Goal: Information Seeking & Learning: Learn about a topic

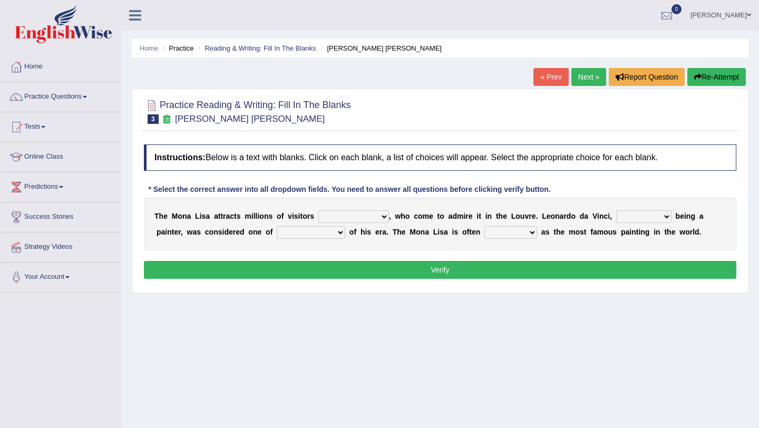
click at [380, 217] on select "around the year the all year all year round per year" at bounding box center [353, 216] width 71 height 13
select select "per year"
click at [318, 210] on select "around the year the all year all year round per year" at bounding box center [353, 216] width 71 height 13
click at [663, 214] on select "rather than as much as as well as as long as" at bounding box center [643, 216] width 55 height 13
select select "as well as"
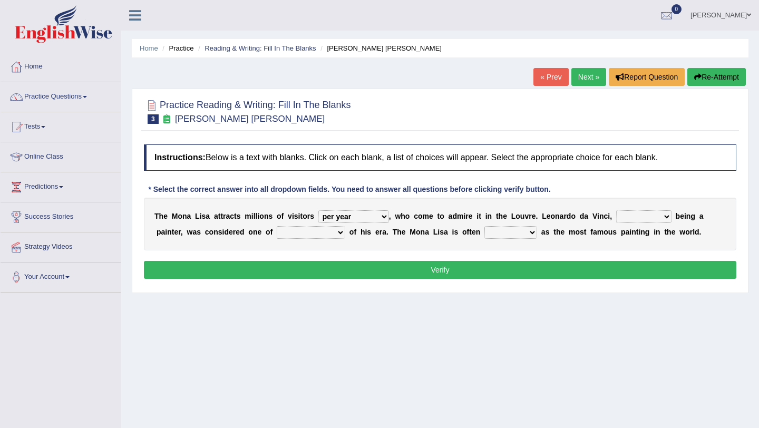
click at [616, 210] on select "rather than as much as as well as as long as" at bounding box center [643, 216] width 55 height 13
click at [337, 231] on select "better artists artist the better artist the best artists" at bounding box center [311, 232] width 68 height 13
select select "the best artists"
click at [277, 226] on select "better artists artist the better artist the best artists" at bounding box center [311, 232] width 68 height 13
click at [533, 231] on select "classified suggested predicted described" at bounding box center [510, 232] width 53 height 13
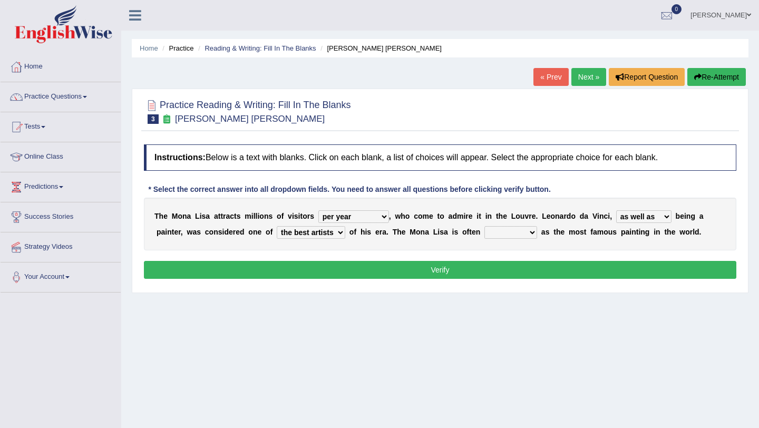
select select "described"
click at [485, 226] on select "classified suggested predicted described" at bounding box center [510, 232] width 53 height 13
click at [421, 267] on button "Verify" at bounding box center [440, 270] width 592 height 18
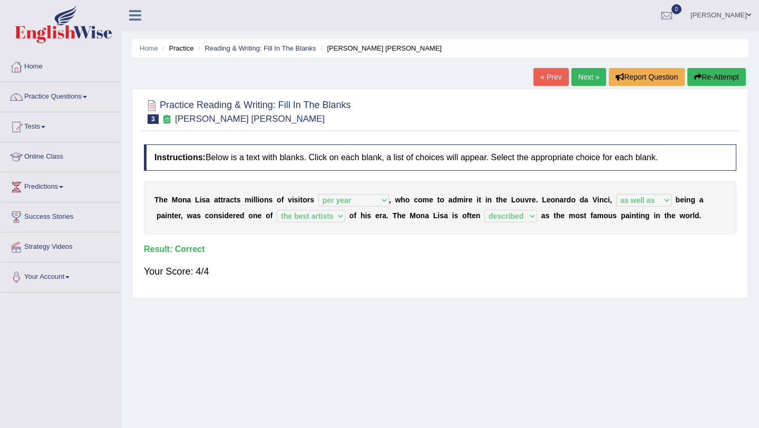
click at [582, 72] on link "Next »" at bounding box center [588, 77] width 35 height 18
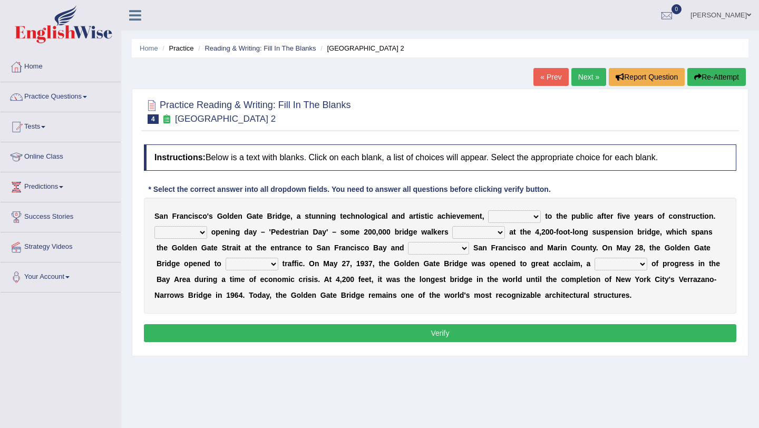
click at [536, 217] on select "opens closes appears equals" at bounding box center [514, 216] width 53 height 13
select select "opens"
click at [488, 210] on select "opens closes appears equals" at bounding box center [514, 216] width 53 height 13
click at [201, 231] on select "On During Since When" at bounding box center [180, 232] width 53 height 13
select select "On"
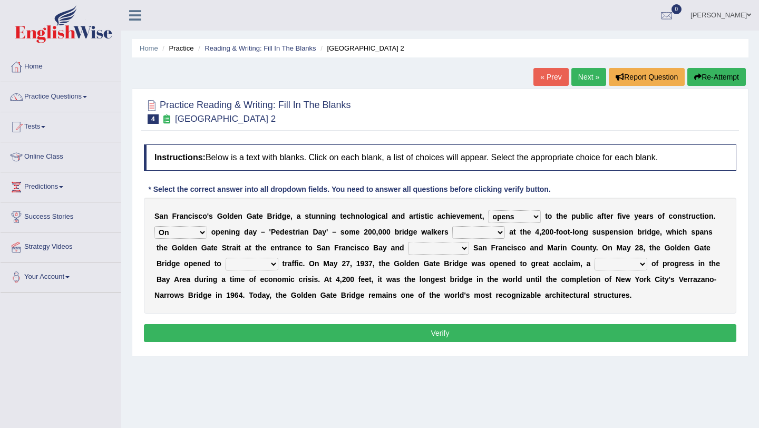
click at [154, 226] on select "On During Since When" at bounding box center [180, 232] width 53 height 13
click at [496, 234] on select "stationed looked marveled laughed" at bounding box center [478, 232] width 53 height 13
select select "marveled"
click at [452, 226] on select "stationed looked marveled laughed" at bounding box center [478, 232] width 53 height 13
click at [465, 247] on select "separates connects channels differentiates" at bounding box center [438, 248] width 61 height 13
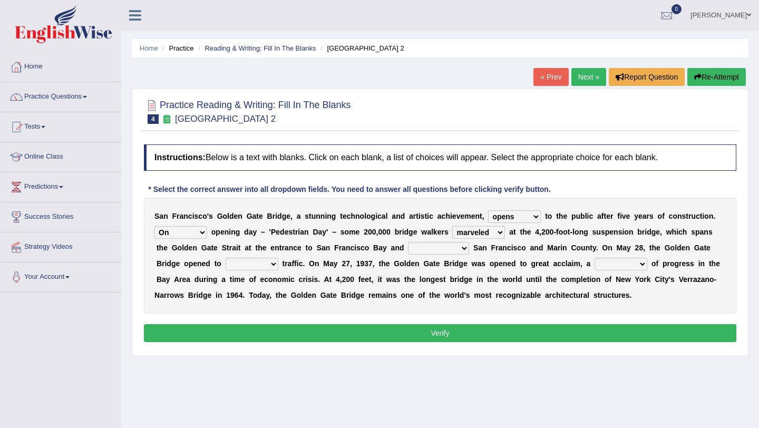
select select "connects"
click at [408, 242] on select "separates connects channels differentiates" at bounding box center [438, 248] width 61 height 13
click at [271, 264] on select "aquatic vehicular airborne watertight" at bounding box center [251, 264] width 53 height 13
select select "vehicular"
click at [225, 258] on select "aquatic vehicular airborne watertight" at bounding box center [251, 264] width 53 height 13
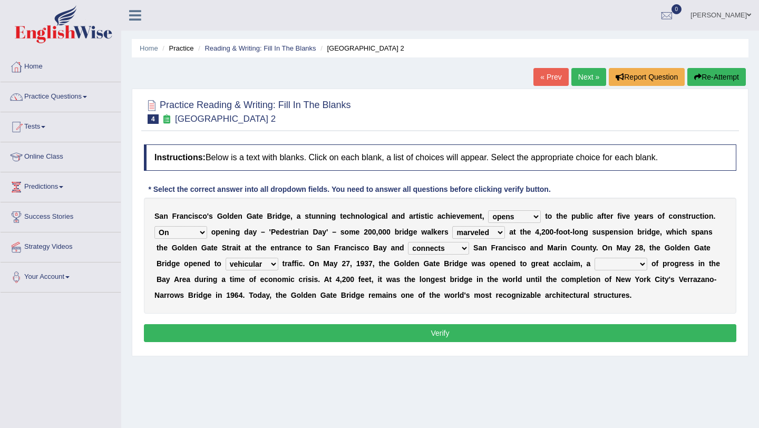
click at [644, 261] on select "denial symbol technique yield" at bounding box center [620, 264] width 53 height 13
select select "symbol"
click at [596, 258] on select "denial symbol technique yield" at bounding box center [620, 264] width 53 height 13
click at [475, 335] on button "Verify" at bounding box center [440, 333] width 592 height 18
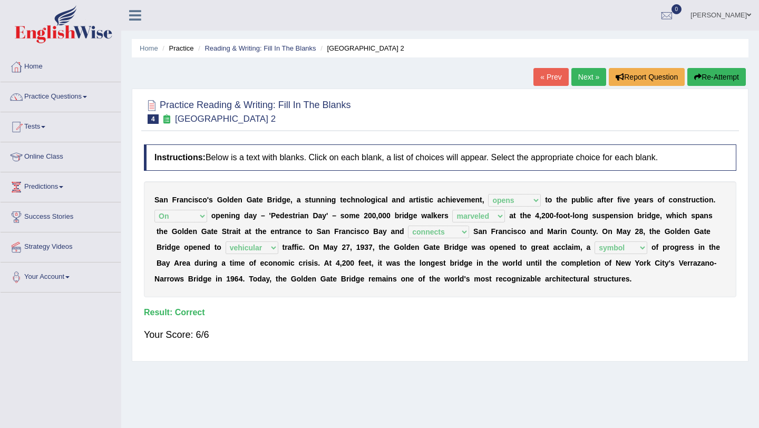
click at [584, 75] on link "Next »" at bounding box center [588, 77] width 35 height 18
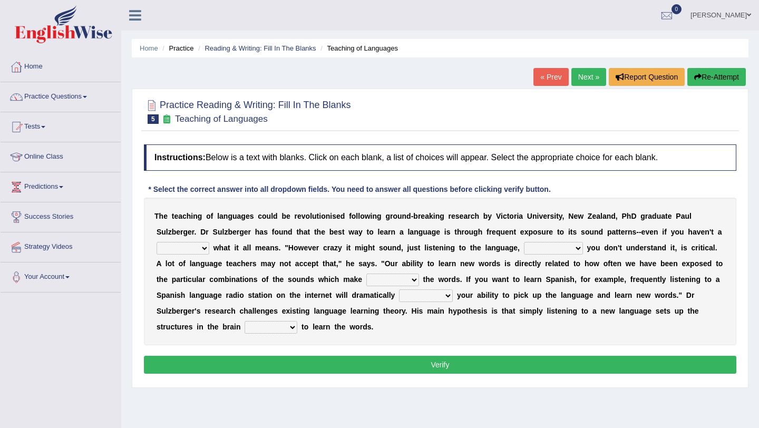
click at [200, 247] on select "dew claw clue due" at bounding box center [182, 248] width 53 height 13
select select "clue"
click at [156, 242] on select "dew claw clue due" at bounding box center [182, 248] width 53 height 13
click at [576, 247] on select "but also all together even though if so" at bounding box center [553, 248] width 59 height 13
select select "even though"
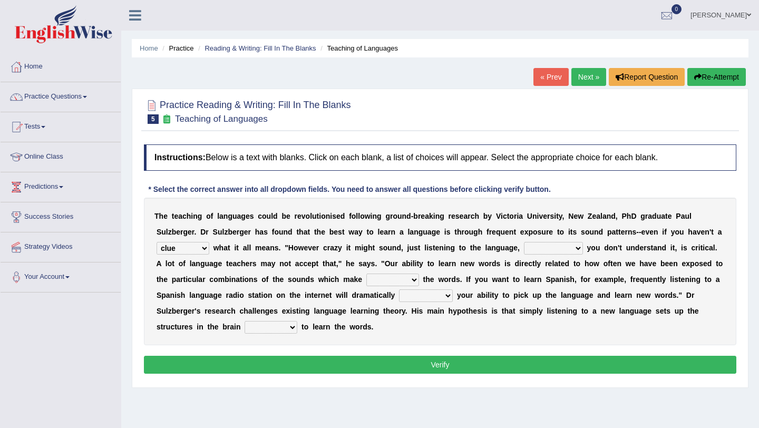
click at [524, 242] on select "but also all together even though if so" at bounding box center [553, 248] width 59 height 13
click at [412, 279] on select "down up of on" at bounding box center [392, 279] width 53 height 13
select select "up"
click at [366, 273] on select "down up of on" at bounding box center [392, 279] width 53 height 13
click at [446, 295] on select "evaluate exaggerate describe boost" at bounding box center [426, 295] width 54 height 13
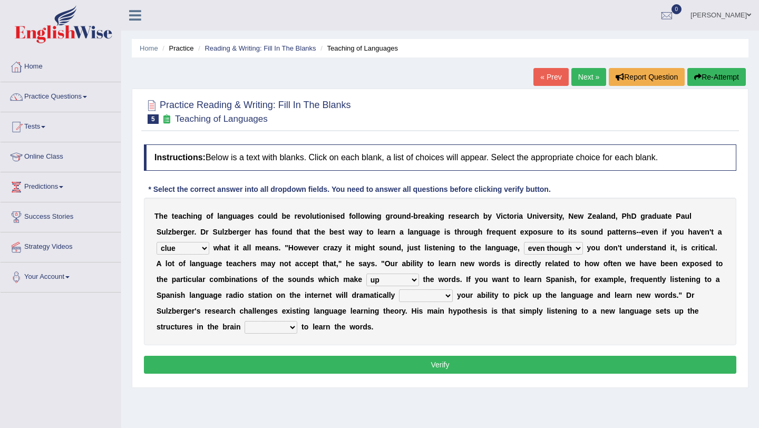
select select "boost"
click at [399, 289] on select "evaluate exaggerate describe boost" at bounding box center [426, 295] width 54 height 13
click at [449, 297] on select "evaluate exaggerate describe boost" at bounding box center [426, 295] width 54 height 13
click at [292, 325] on select "requiring required directed to require" at bounding box center [270, 327] width 53 height 13
select select "directed"
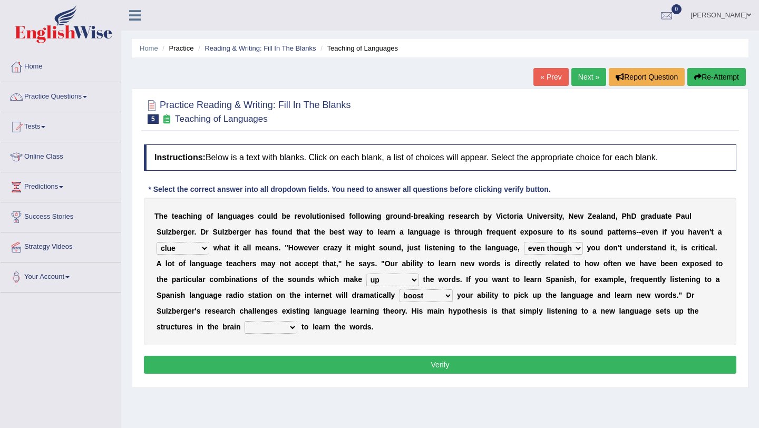
click at [244, 321] on select "requiring required directed to require" at bounding box center [270, 327] width 53 height 13
click at [441, 362] on button "Verify" at bounding box center [440, 365] width 592 height 18
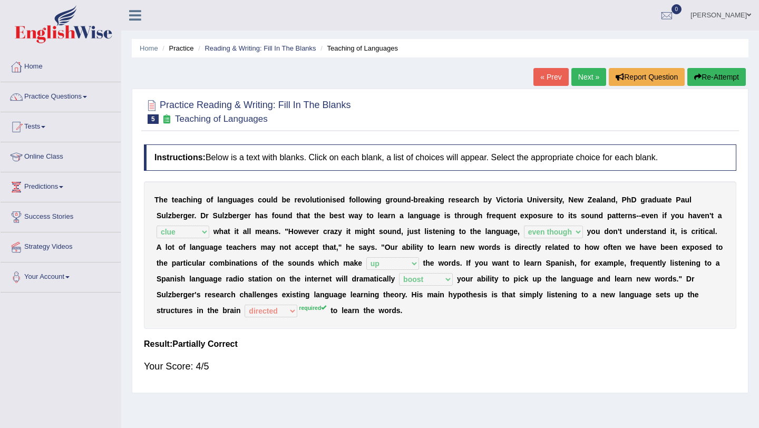
click at [586, 71] on link "Next »" at bounding box center [588, 77] width 35 height 18
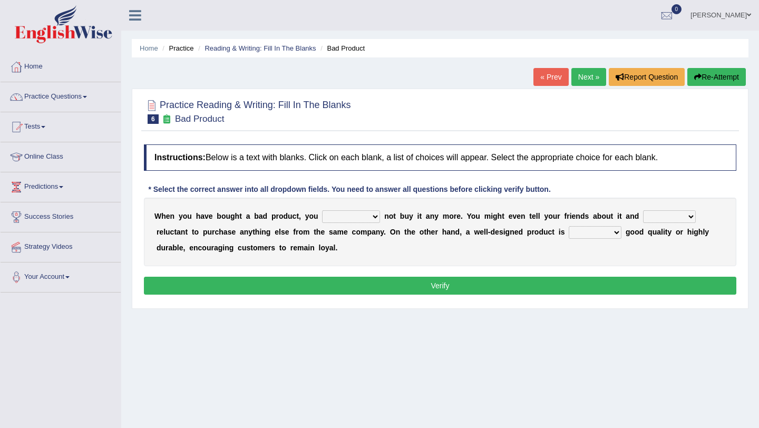
click at [373, 213] on select "would have should have should" at bounding box center [351, 216] width 58 height 13
select select "should"
click at [322, 210] on select "would have should have should" at bounding box center [351, 216] width 58 height 13
click at [686, 214] on select "is are be being" at bounding box center [669, 216] width 53 height 13
click at [643, 210] on select "is are be being" at bounding box center [669, 216] width 53 height 13
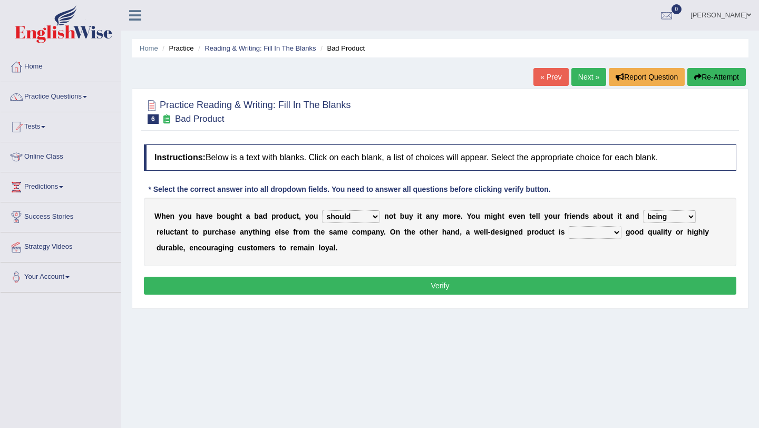
click at [687, 214] on select "is are be being" at bounding box center [669, 216] width 53 height 13
select select "be"
click at [643, 210] on select "is are be being" at bounding box center [669, 216] width 53 height 13
click at [617, 233] on select "both also neither either" at bounding box center [594, 232] width 53 height 13
select select "either"
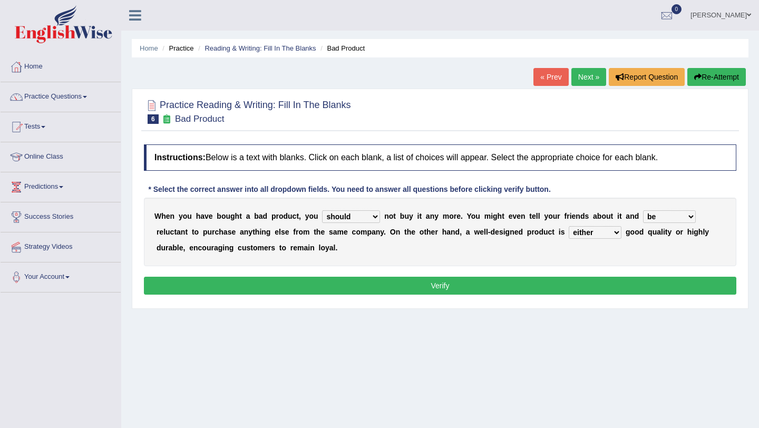
click at [568, 226] on select "both also neither either" at bounding box center [594, 232] width 53 height 13
click at [614, 231] on select "both also neither either" at bounding box center [594, 232] width 53 height 13
click at [458, 283] on button "Verify" at bounding box center [440, 286] width 592 height 18
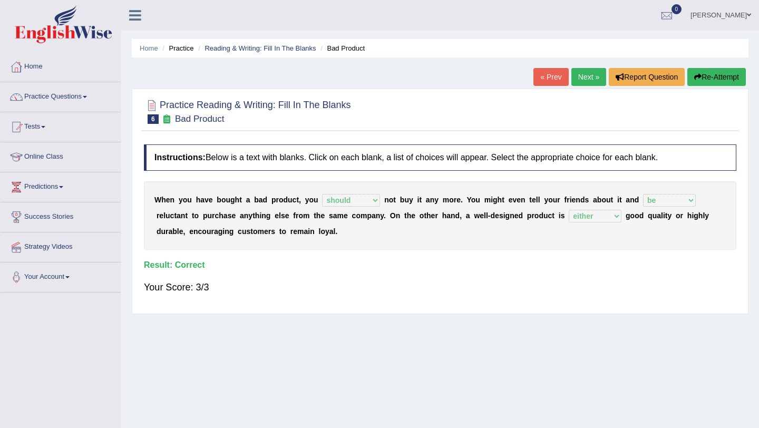
click at [584, 72] on link "Next »" at bounding box center [588, 77] width 35 height 18
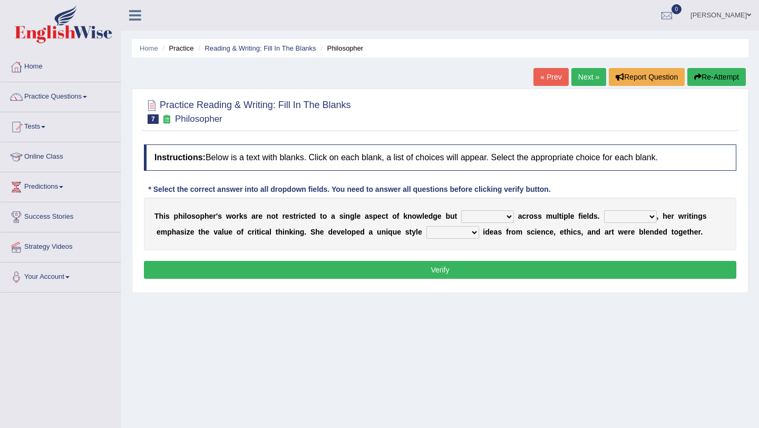
click at [510, 214] on select "constrain contain assemble extend" at bounding box center [487, 216] width 53 height 13
select select "extend"
click at [461, 210] on select "constrain contain assemble extend" at bounding box center [487, 216] width 53 height 13
click at [652, 218] on select "Rather So Moreover Likely" at bounding box center [630, 216] width 53 height 13
select select "Moreover"
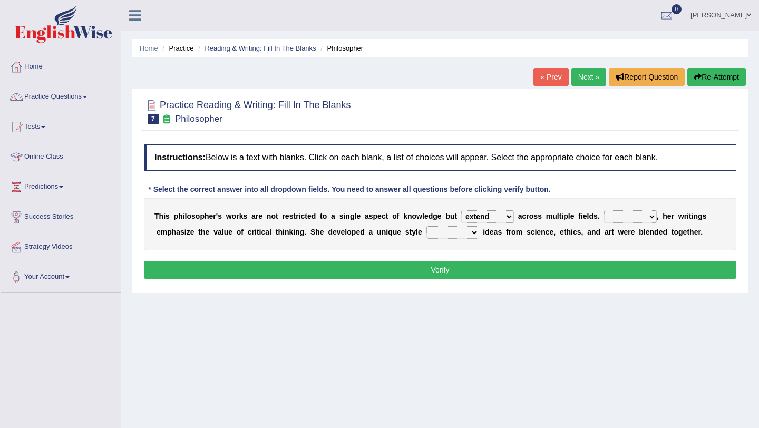
click at [604, 210] on select "Rather So Moreover Likely" at bounding box center [630, 216] width 53 height 13
click at [469, 231] on select "in that that which in which" at bounding box center [452, 232] width 53 height 13
select select "in which"
click at [426, 226] on select "in that that which in which" at bounding box center [452, 232] width 53 height 13
click at [475, 231] on select "in that that which in which" at bounding box center [452, 232] width 53 height 13
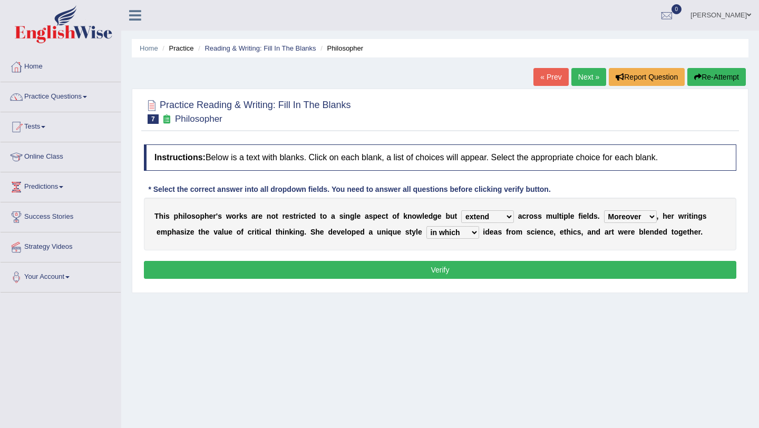
click at [426, 226] on select "in that that which in which" at bounding box center [452, 232] width 53 height 13
click at [442, 269] on button "Verify" at bounding box center [440, 270] width 592 height 18
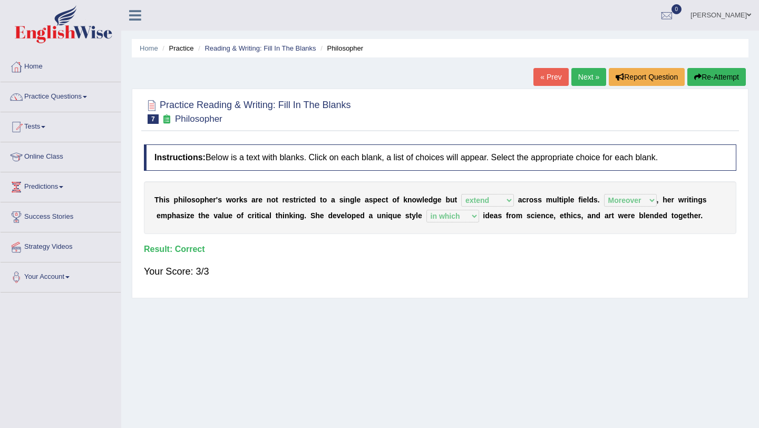
click at [589, 74] on link "Next »" at bounding box center [588, 77] width 35 height 18
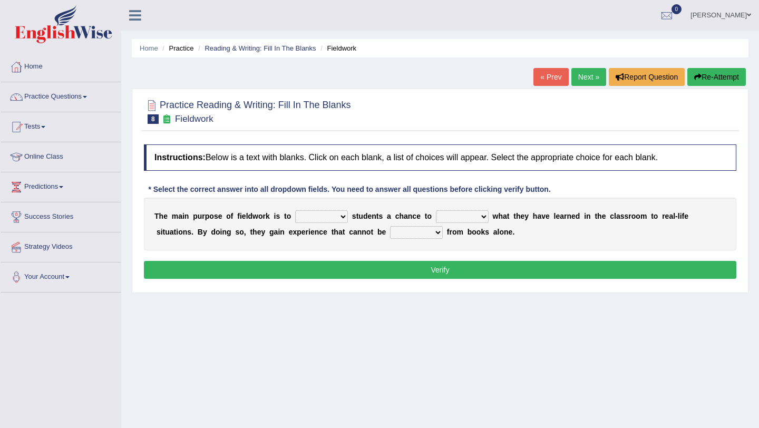
click at [341, 214] on select "resemble stow rave offer" at bounding box center [321, 216] width 53 height 13
select select "offer"
click at [295, 210] on select "resemble stow rave offer" at bounding box center [321, 216] width 53 height 13
click at [484, 217] on select "compare align apply dismount" at bounding box center [462, 216] width 53 height 13
select select "apply"
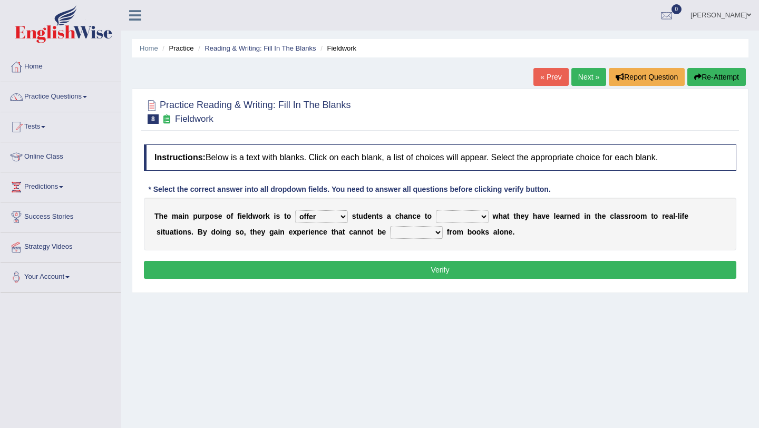
click at [436, 210] on select "compare align apply dismount" at bounding box center [462, 216] width 53 height 13
click at [436, 234] on select "originated prepared obtained touted" at bounding box center [416, 232] width 53 height 13
select select "obtained"
click at [390, 226] on select "originated prepared obtained touted" at bounding box center [416, 232] width 53 height 13
click at [441, 271] on button "Verify" at bounding box center [440, 270] width 592 height 18
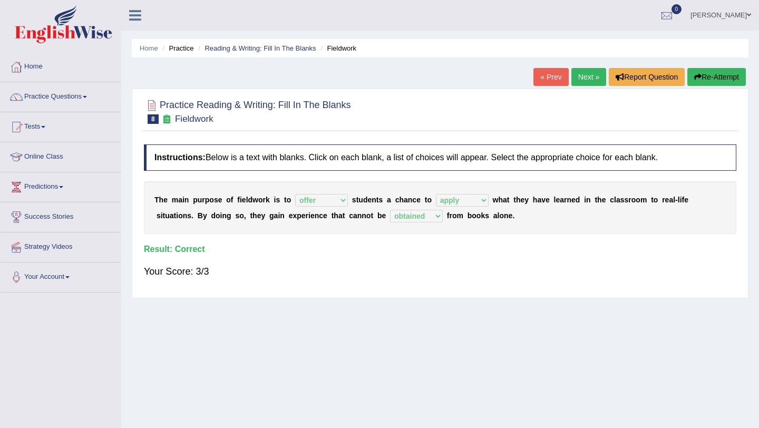
click at [584, 76] on link "Next »" at bounding box center [588, 77] width 35 height 18
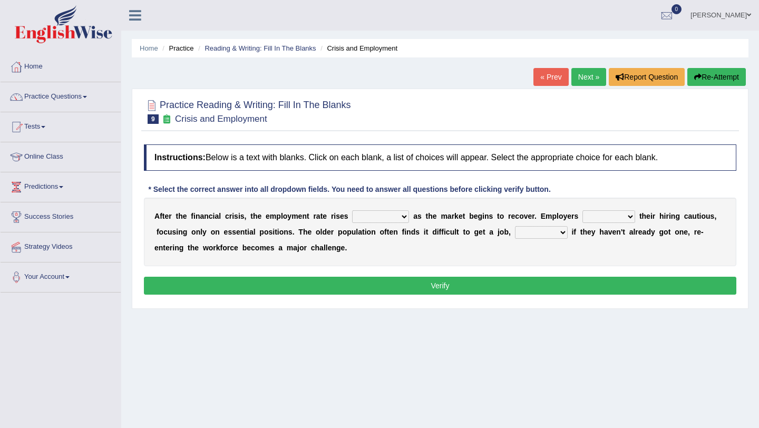
click at [407, 217] on select "normally conversely strenuously sharply" at bounding box center [380, 216] width 57 height 13
select select "sharply"
click at [352, 210] on select "normally conversely strenuously sharply" at bounding box center [380, 216] width 57 height 13
click at [631, 217] on select "keeping kept keep are kept" at bounding box center [608, 216] width 53 height 13
click at [582, 210] on select "keeping kept keep are kept" at bounding box center [608, 216] width 53 height 13
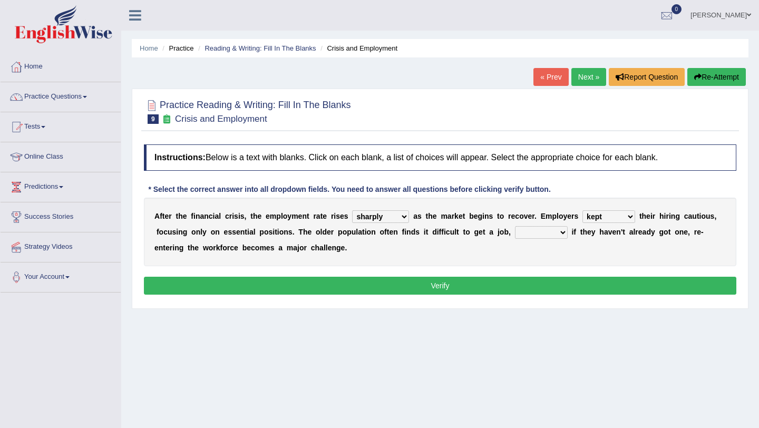
click at [631, 218] on select "keeping kept keep are kept" at bounding box center [608, 216] width 53 height 13
select select "keep"
click at [582, 210] on select "keeping kept keep are kept" at bounding box center [608, 216] width 53 height 13
click at [557, 234] on select "although while then because" at bounding box center [541, 232] width 53 height 13
select select "although"
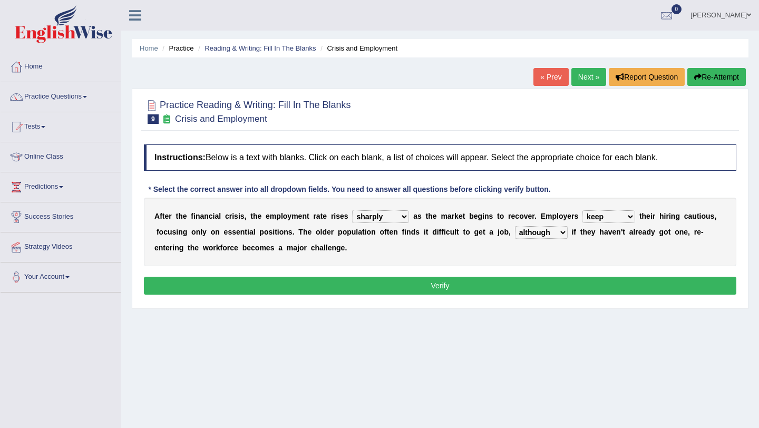
click at [515, 226] on select "although while then because" at bounding box center [541, 232] width 53 height 13
click at [558, 234] on select "although while then because" at bounding box center [541, 232] width 53 height 13
click at [439, 288] on button "Verify" at bounding box center [440, 286] width 592 height 18
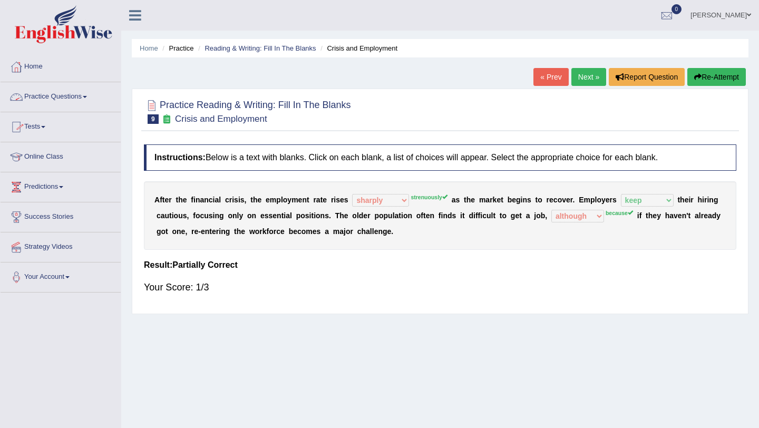
click at [58, 97] on link "Practice Questions" at bounding box center [61, 95] width 120 height 26
